Goal: Task Accomplishment & Management: Manage account settings

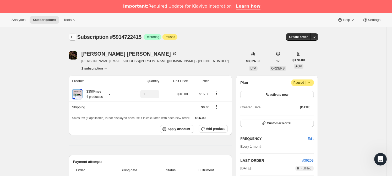
click at [72, 37] on icon "Subscriptions" at bounding box center [72, 36] width 5 height 5
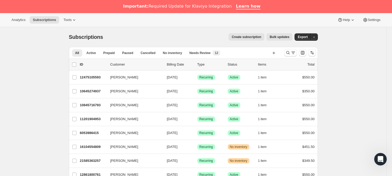
click at [285, 52] on div at bounding box center [300, 52] width 36 height 10
click at [289, 52] on icon "Search and filter results" at bounding box center [287, 52] width 5 height 5
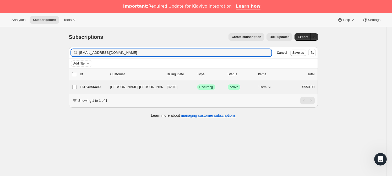
type input "[EMAIL_ADDRESS][DOMAIN_NAME]"
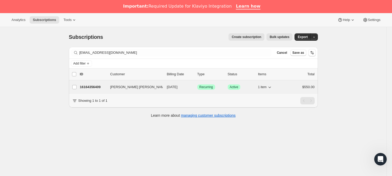
click at [100, 84] on p "16164356409" at bounding box center [93, 86] width 26 height 5
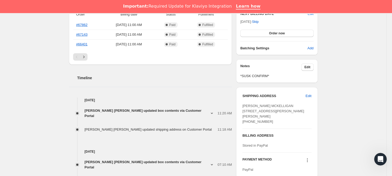
scroll to position [156, 0]
click at [311, 95] on span "Edit" at bounding box center [308, 95] width 6 height 5
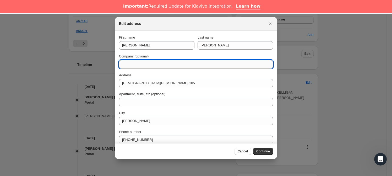
click at [146, 63] on input "Company (optional)" at bounding box center [196, 64] width 154 height 8
type input "DIRECCION 2025"
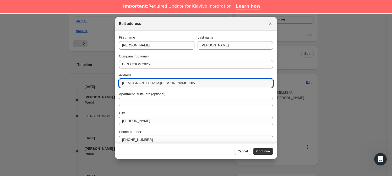
drag, startPoint x: 165, startPoint y: 82, endPoint x: 112, endPoint y: 81, distance: 52.4
paste input "esús [PERSON_NAME]"
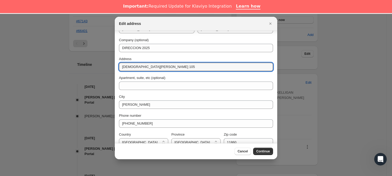
scroll to position [24, 0]
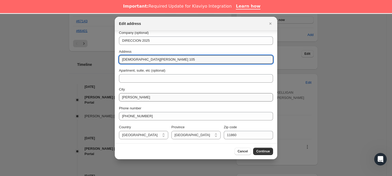
type input "[DEMOGRAPHIC_DATA][PERSON_NAME] 105"
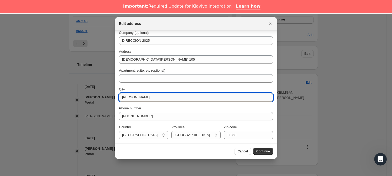
drag, startPoint x: 156, startPoint y: 96, endPoint x: 119, endPoint y: 97, distance: 37.2
click at [119, 97] on input "[PERSON_NAME]" at bounding box center [196, 97] width 154 height 8
click at [265, 149] on span "Continue" at bounding box center [263, 151] width 14 height 4
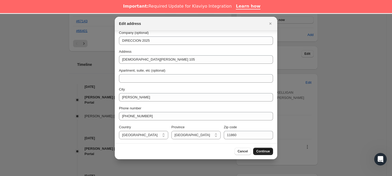
scroll to position [0, 0]
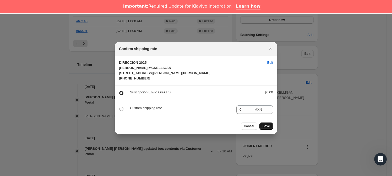
click at [266, 128] on span "Save" at bounding box center [266, 126] width 7 height 4
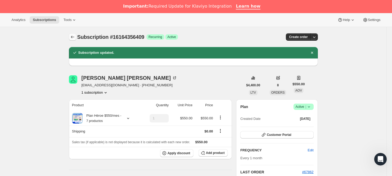
click at [74, 39] on icon "Subscriptions" at bounding box center [72, 36] width 5 height 5
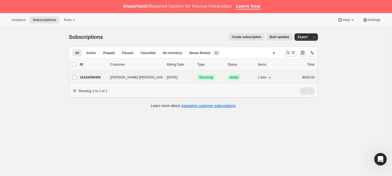
click at [94, 75] on p "16164356409" at bounding box center [93, 77] width 26 height 5
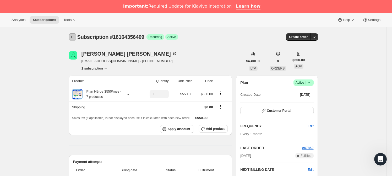
click at [73, 37] on icon "Subscriptions" at bounding box center [72, 37] width 3 height 3
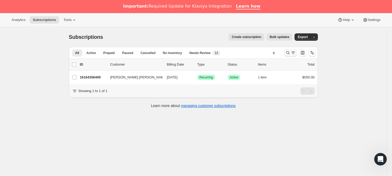
click at [287, 52] on icon "Search and filter results" at bounding box center [287, 52] width 5 height 5
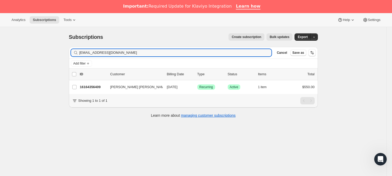
drag, startPoint x: 124, startPoint y: 53, endPoint x: 65, endPoint y: 52, distance: 58.7
click at [65, 52] on div "Filter subscribers [EMAIL_ADDRESS][DOMAIN_NAME] Clear Cancel Save as Add filter…" at bounding box center [191, 83] width 253 height 80
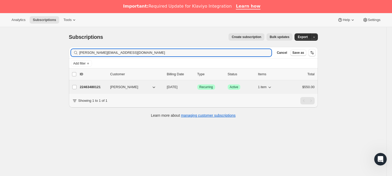
type input "[PERSON_NAME][EMAIL_ADDRESS][DOMAIN_NAME]"
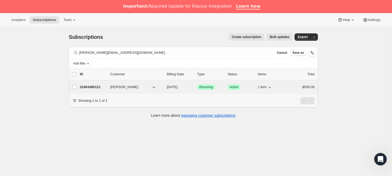
click at [92, 88] on p "22463480121" at bounding box center [93, 86] width 26 height 5
